Goal: Information Seeking & Learning: Learn about a topic

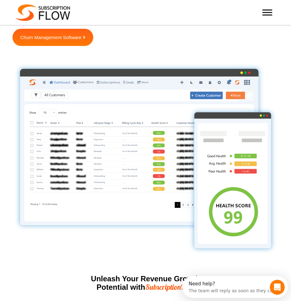
click at [270, 15] on div at bounding box center [267, 12] width 12 height 12
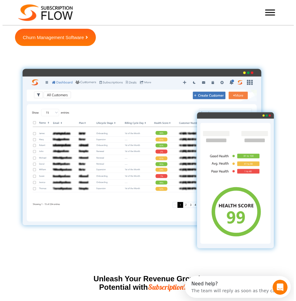
scroll to position [1500, 0]
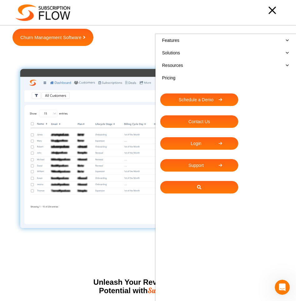
click at [186, 41] on link "Features" at bounding box center [225, 40] width 131 height 12
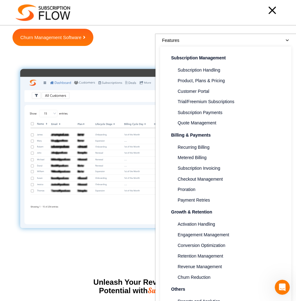
click at [186, 41] on link "Features" at bounding box center [225, 40] width 131 height 12
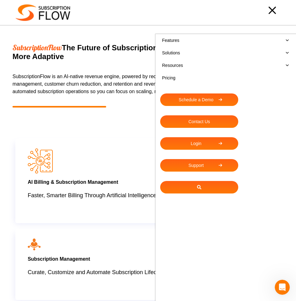
scroll to position [62, 0]
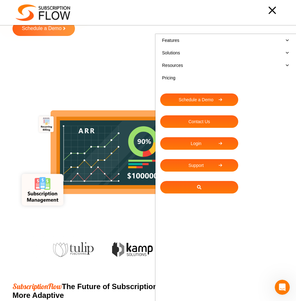
click at [182, 53] on link "Solutions" at bounding box center [225, 53] width 131 height 12
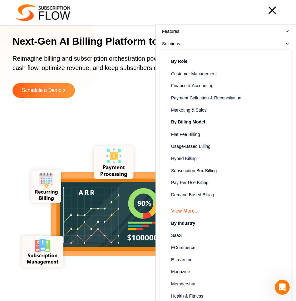
click at [185, 46] on link "Solutions" at bounding box center [225, 43] width 131 height 12
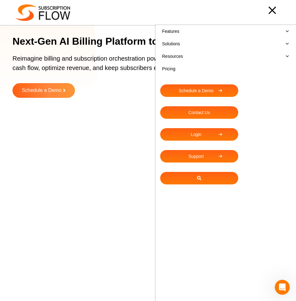
click at [183, 56] on link "Resources" at bounding box center [225, 56] width 131 height 12
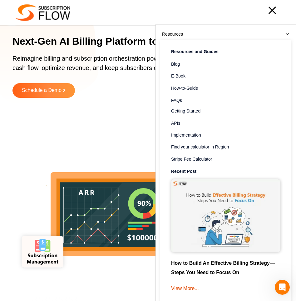
scroll to position [62, 0]
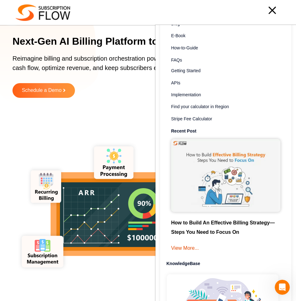
click at [196, 152] on img at bounding box center [225, 175] width 109 height 73
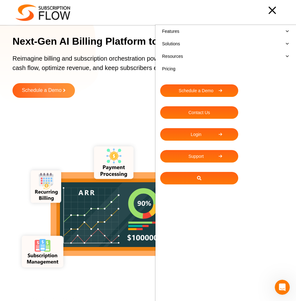
scroll to position [0, 0]
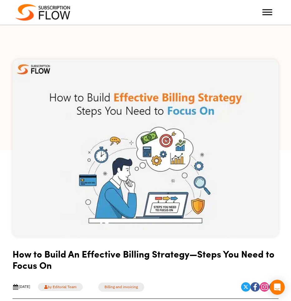
click at [269, 10] on span "Toggle Menu" at bounding box center [268, 9] width 10 height 1
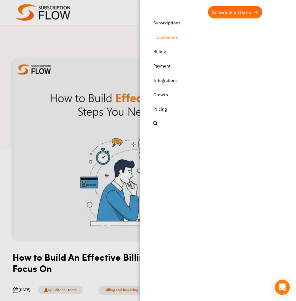
click at [170, 39] on link "Customers" at bounding box center [220, 37] width 137 height 12
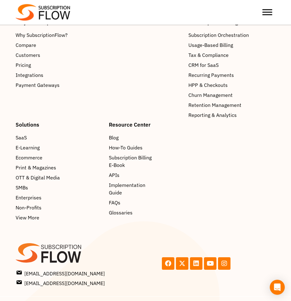
scroll to position [1305, 0]
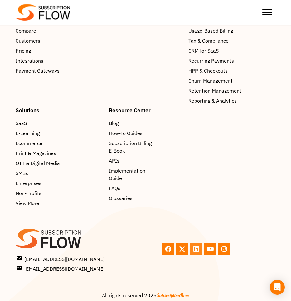
click at [197, 246] on icon at bounding box center [196, 249] width 6 height 6
